Goal: Information Seeking & Learning: Learn about a topic

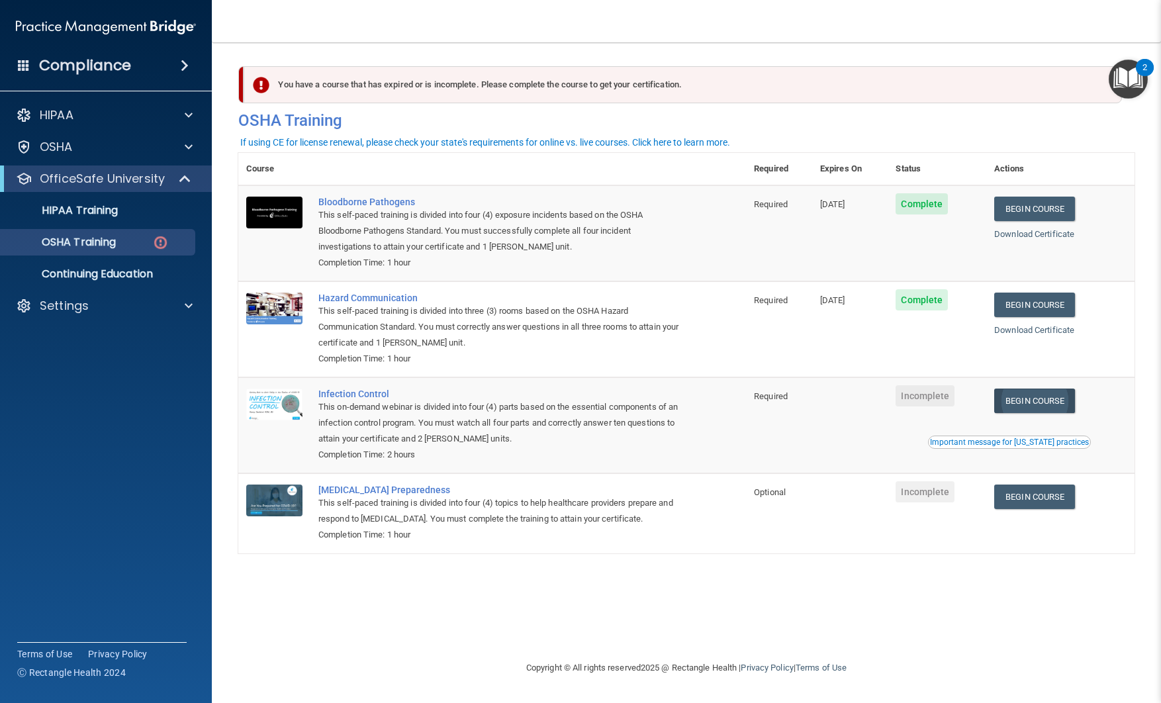
click at [1026, 401] on link "Begin Course" at bounding box center [1034, 401] width 81 height 24
click at [1034, 503] on link "Begin Course" at bounding box center [1034, 497] width 81 height 24
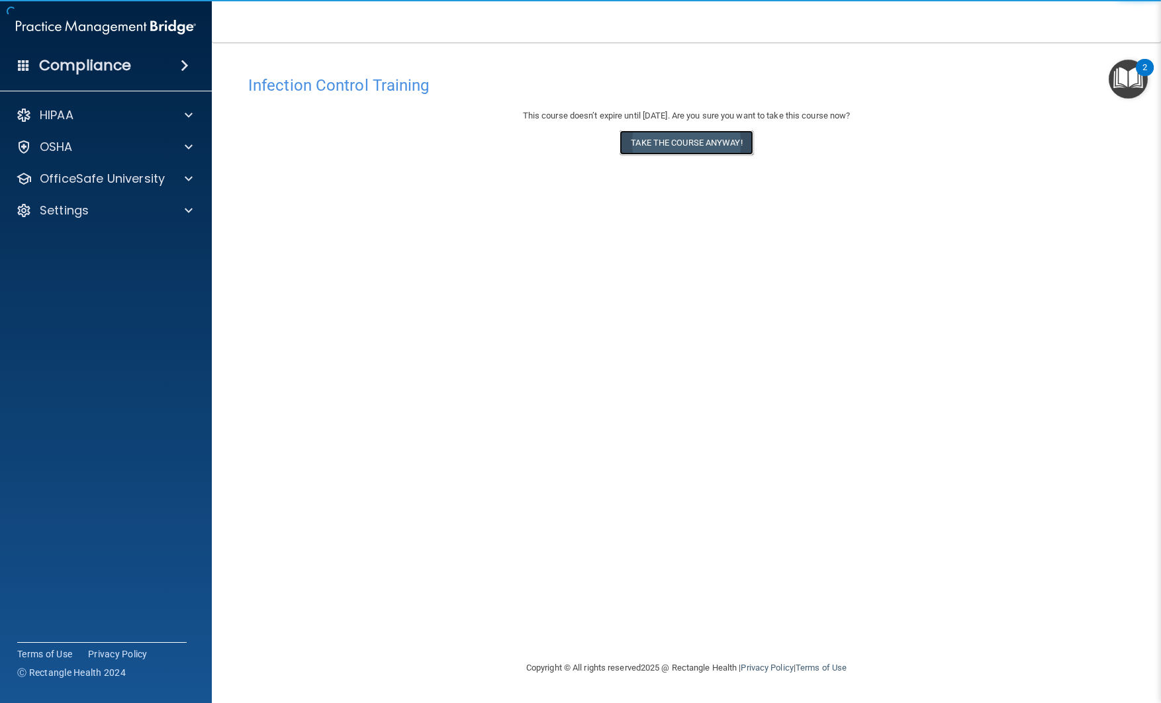
click at [716, 139] on button "Take the course anyway!" at bounding box center [686, 142] width 133 height 24
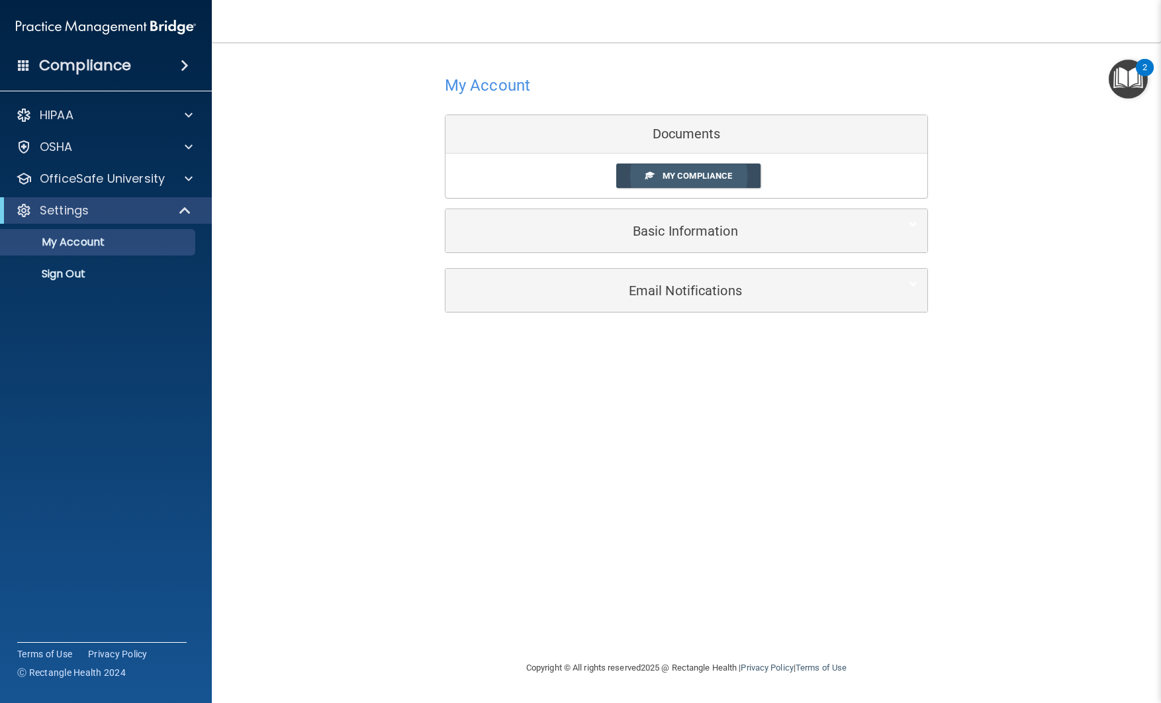
click at [679, 174] on span "My Compliance" at bounding box center [698, 176] width 70 height 10
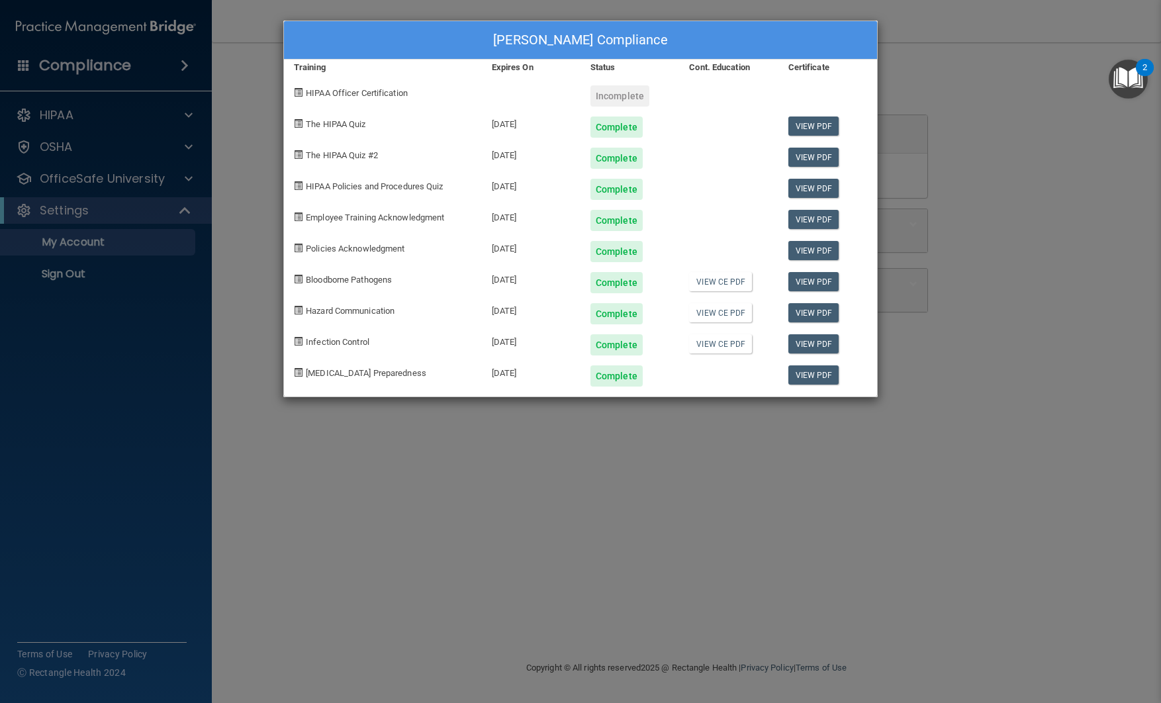
click at [1018, 114] on div "Kevin McLaurin's Compliance Training Expires On Status Cont. Education Certific…" at bounding box center [580, 351] width 1161 height 703
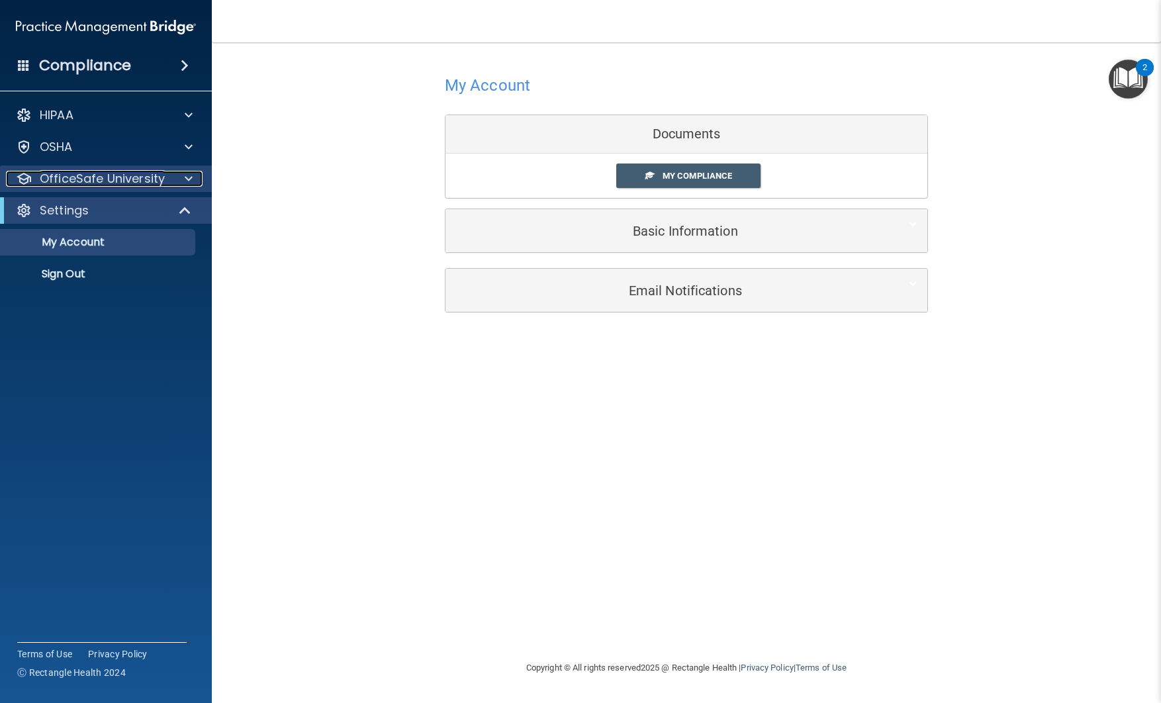
click at [132, 176] on p "OfficeSafe University" at bounding box center [102, 179] width 125 height 16
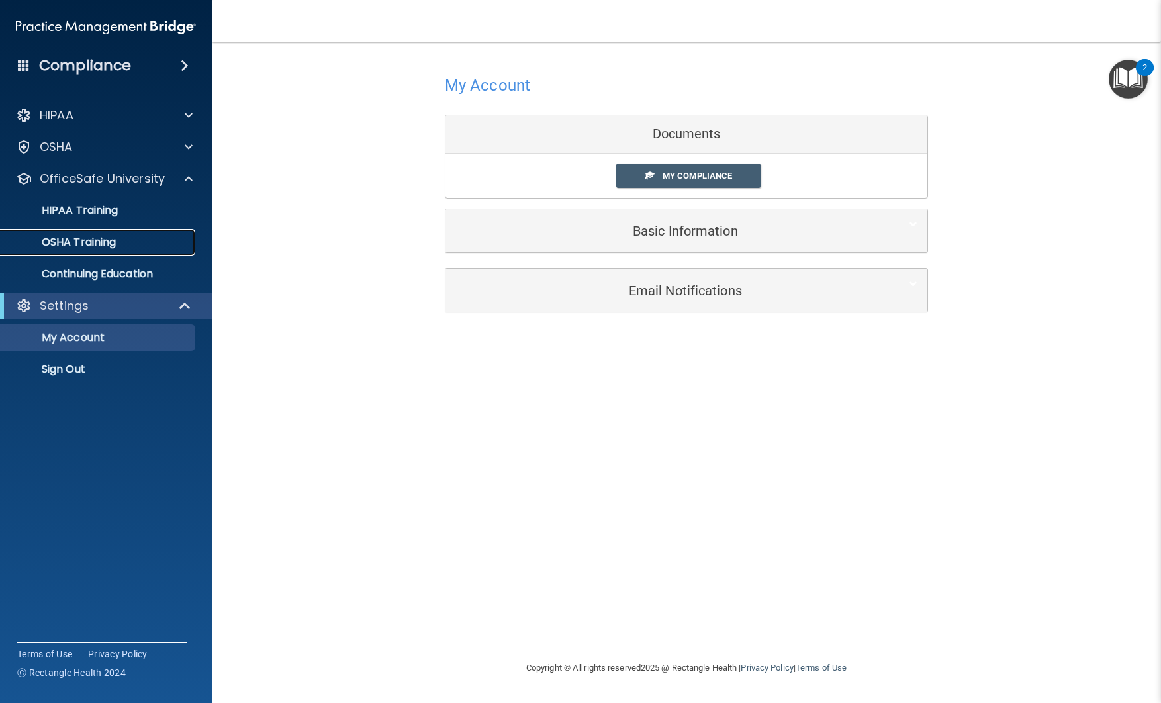
click at [98, 236] on p "OSHA Training" at bounding box center [62, 242] width 107 height 13
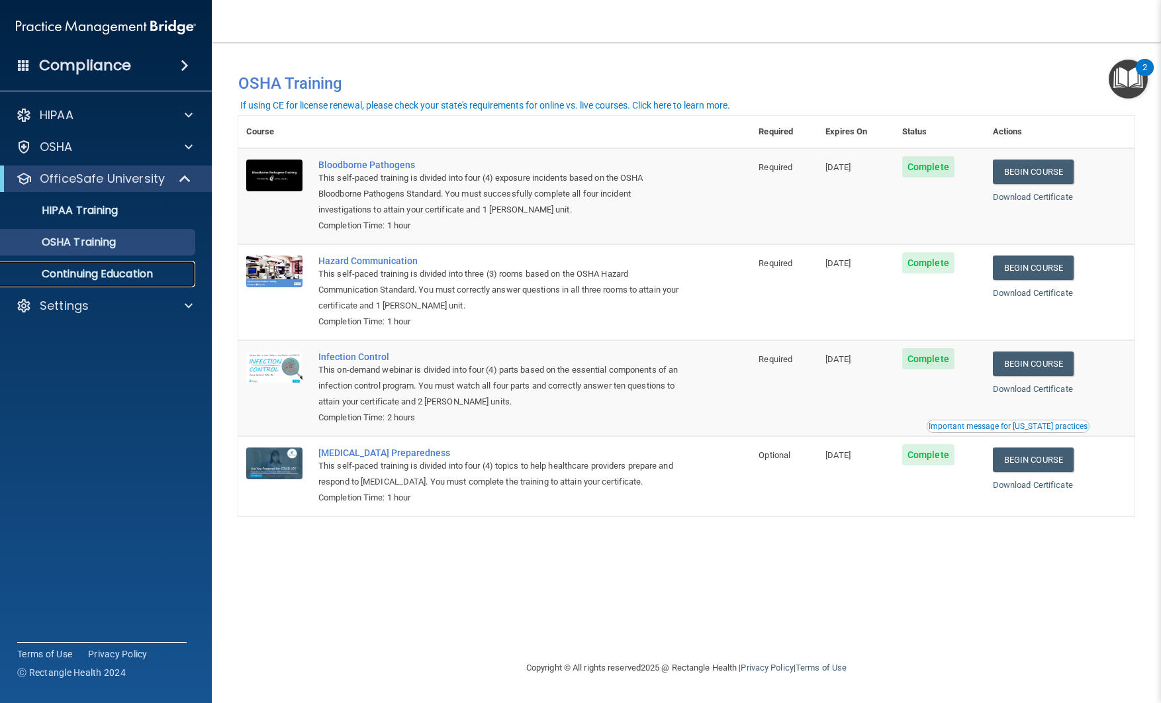
click at [142, 273] on p "Continuing Education" at bounding box center [99, 273] width 181 height 13
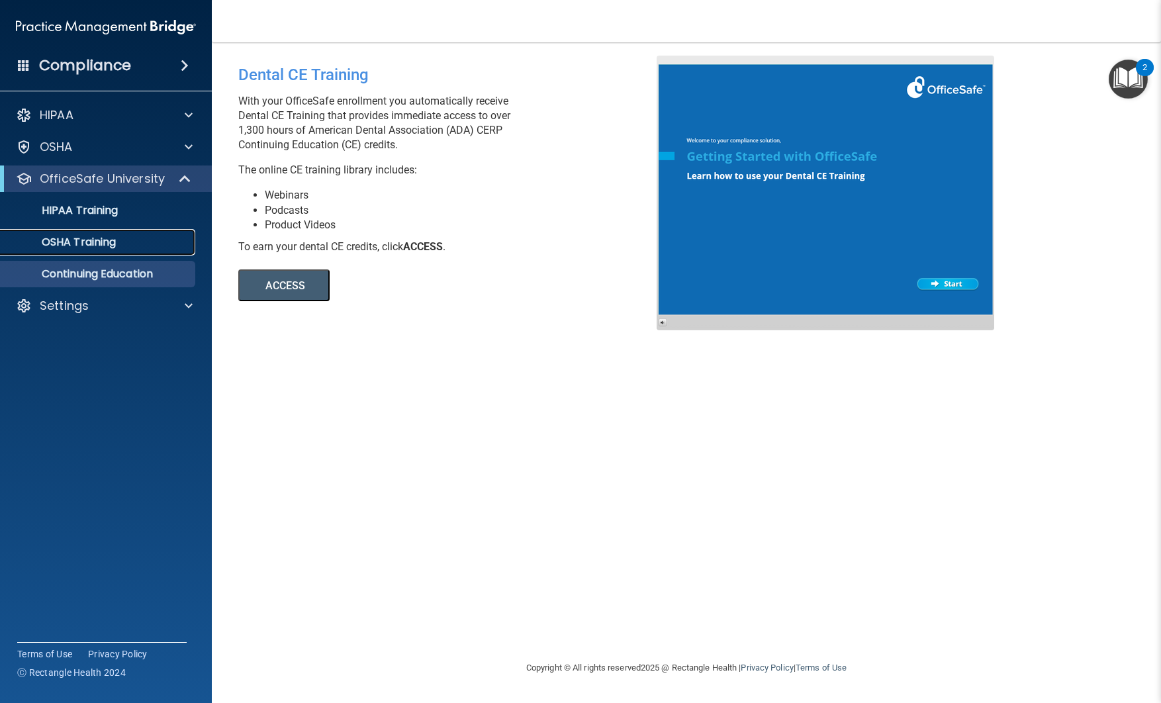
click at [97, 239] on p "OSHA Training" at bounding box center [62, 242] width 107 height 13
